Goal: Ask a question

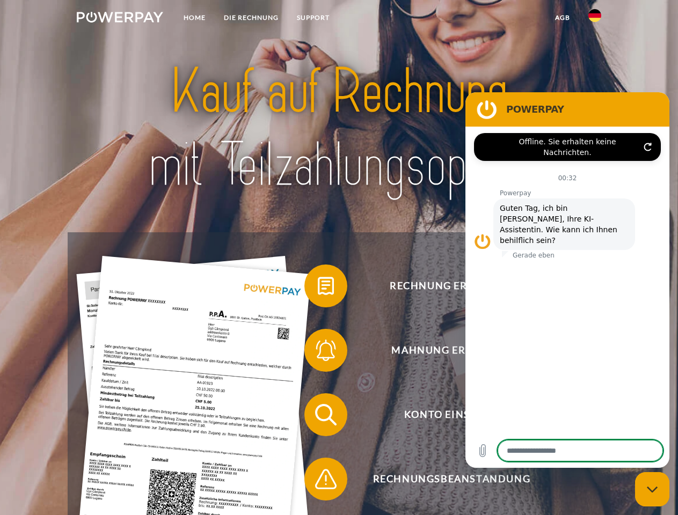
click at [120, 19] on img at bounding box center [120, 17] width 86 height 11
click at [595, 19] on img at bounding box center [594, 15] width 13 height 13
click at [562, 18] on link "agb" at bounding box center [562, 17] width 33 height 19
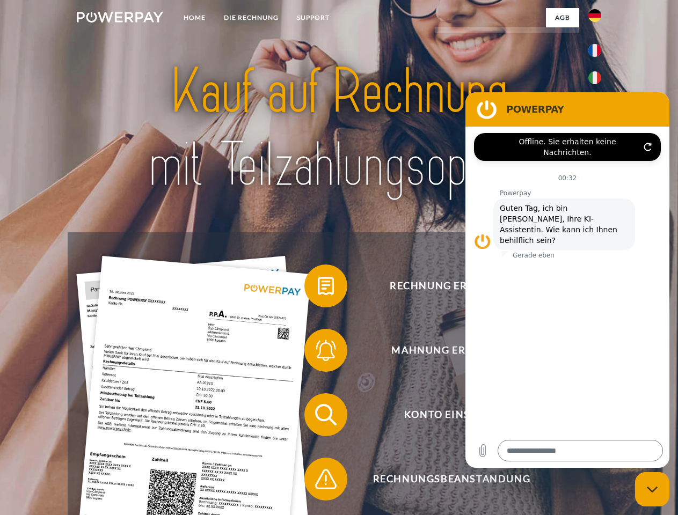
click at [318, 288] on span at bounding box center [310, 286] width 54 height 54
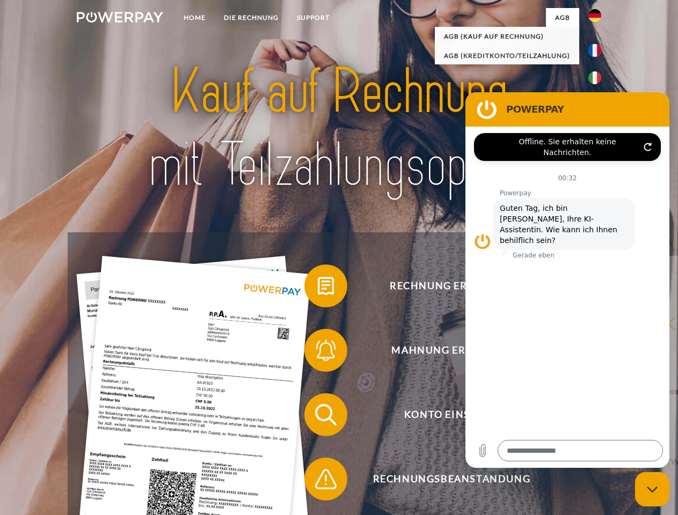
click at [318, 353] on span at bounding box center [310, 351] width 54 height 54
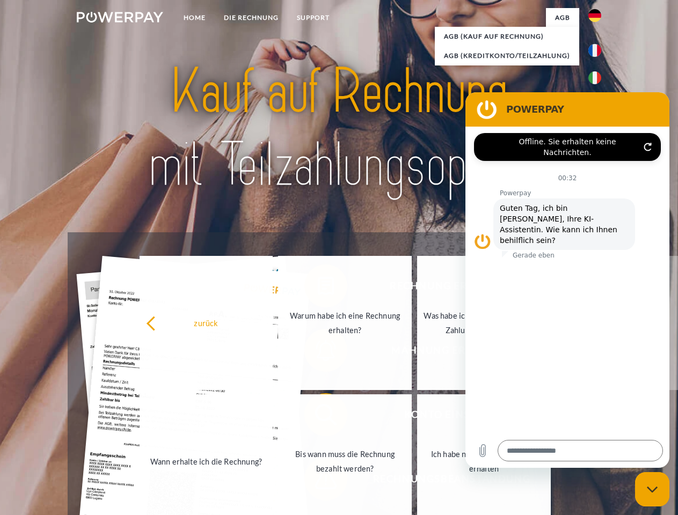
click at [318, 417] on link "Bis wann muss die Rechnung bezahlt werden?" at bounding box center [345, 462] width 134 height 134
click at [318, 481] on span at bounding box center [310, 480] width 54 height 54
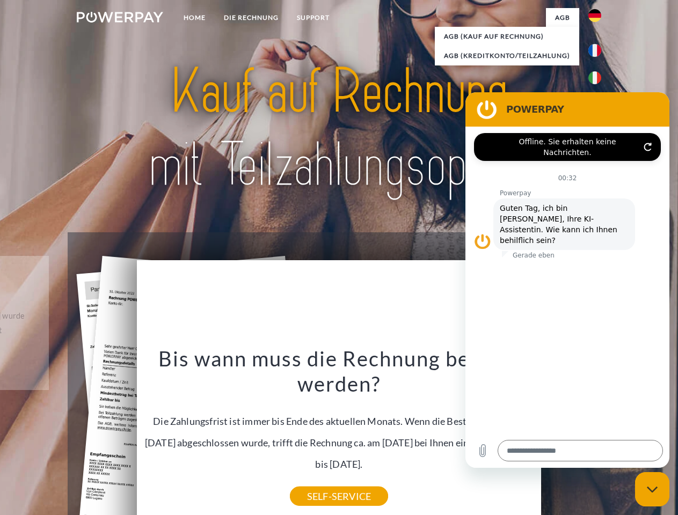
click at [652, 490] on icon "Messaging-Fenster schließen" at bounding box center [652, 489] width 11 height 7
type textarea "*"
